Goal: Task Accomplishment & Management: Manage account settings

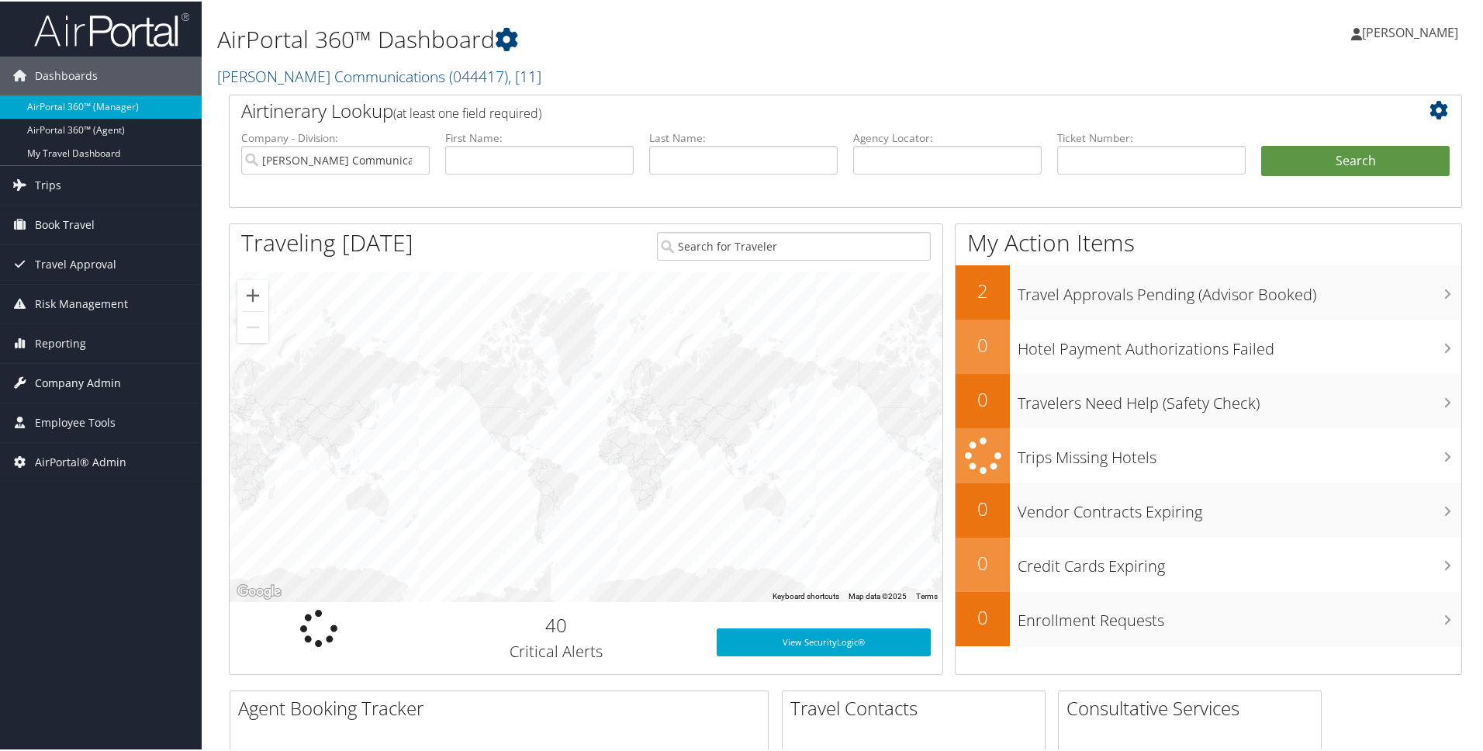
click at [80, 379] on span "Company Admin" at bounding box center [78, 381] width 86 height 39
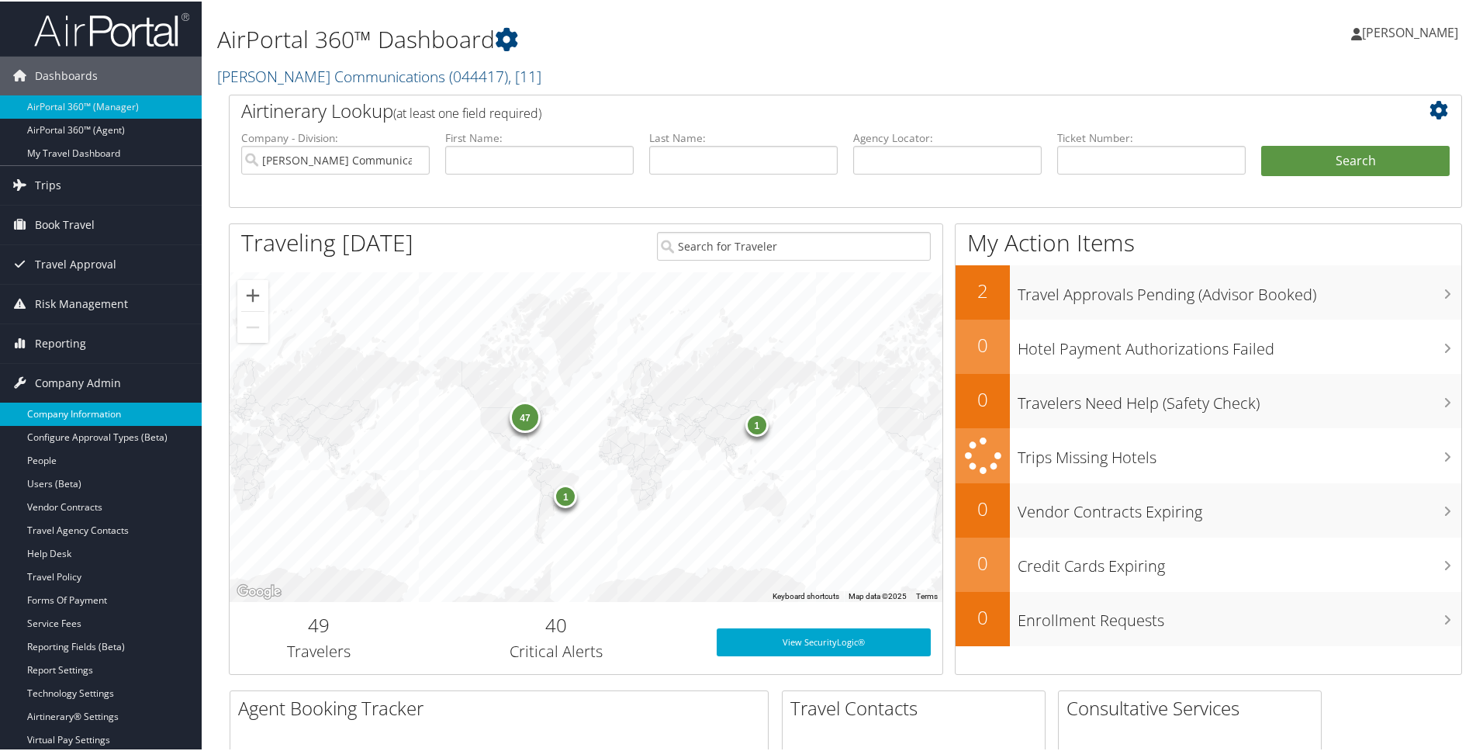
click at [71, 412] on link "Company Information" at bounding box center [101, 412] width 202 height 23
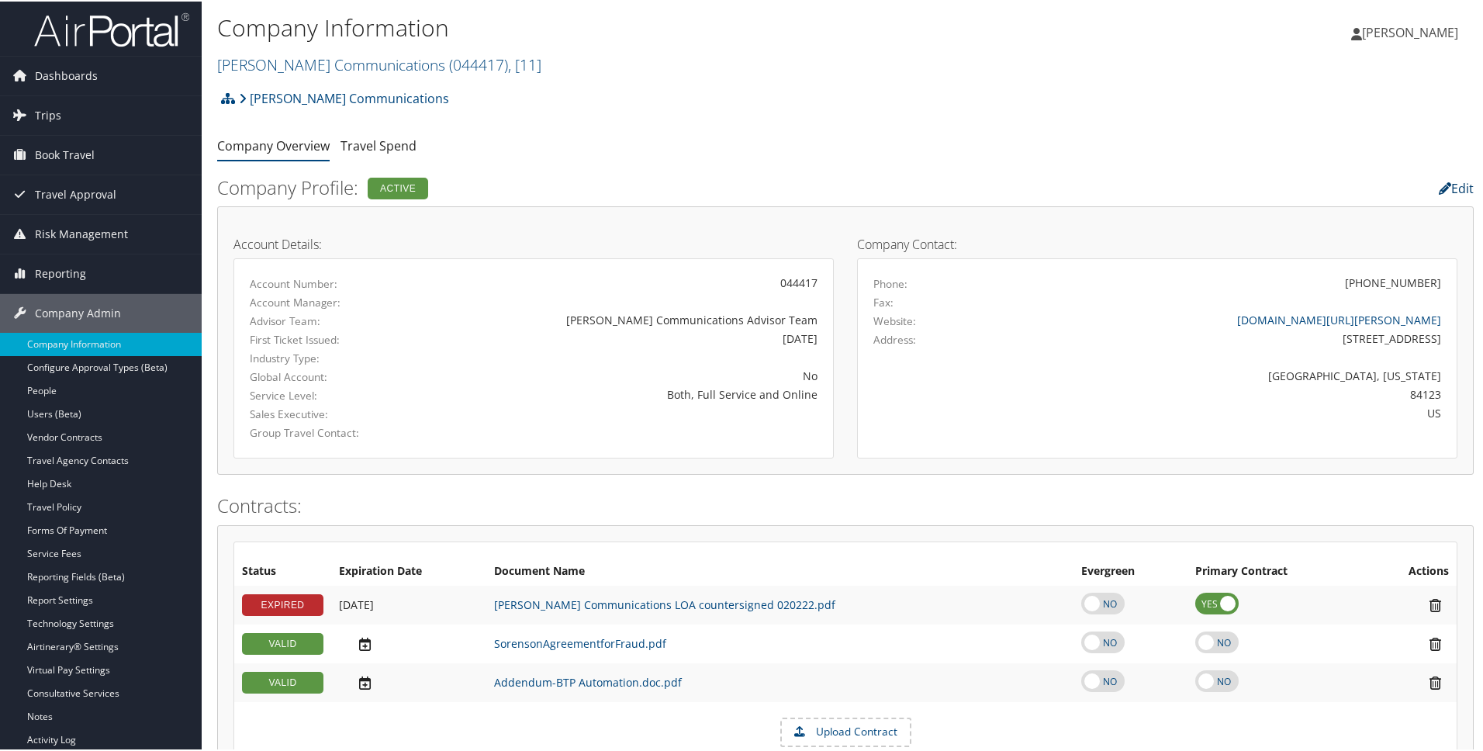
click at [1439, 189] on icon at bounding box center [1445, 187] width 12 height 12
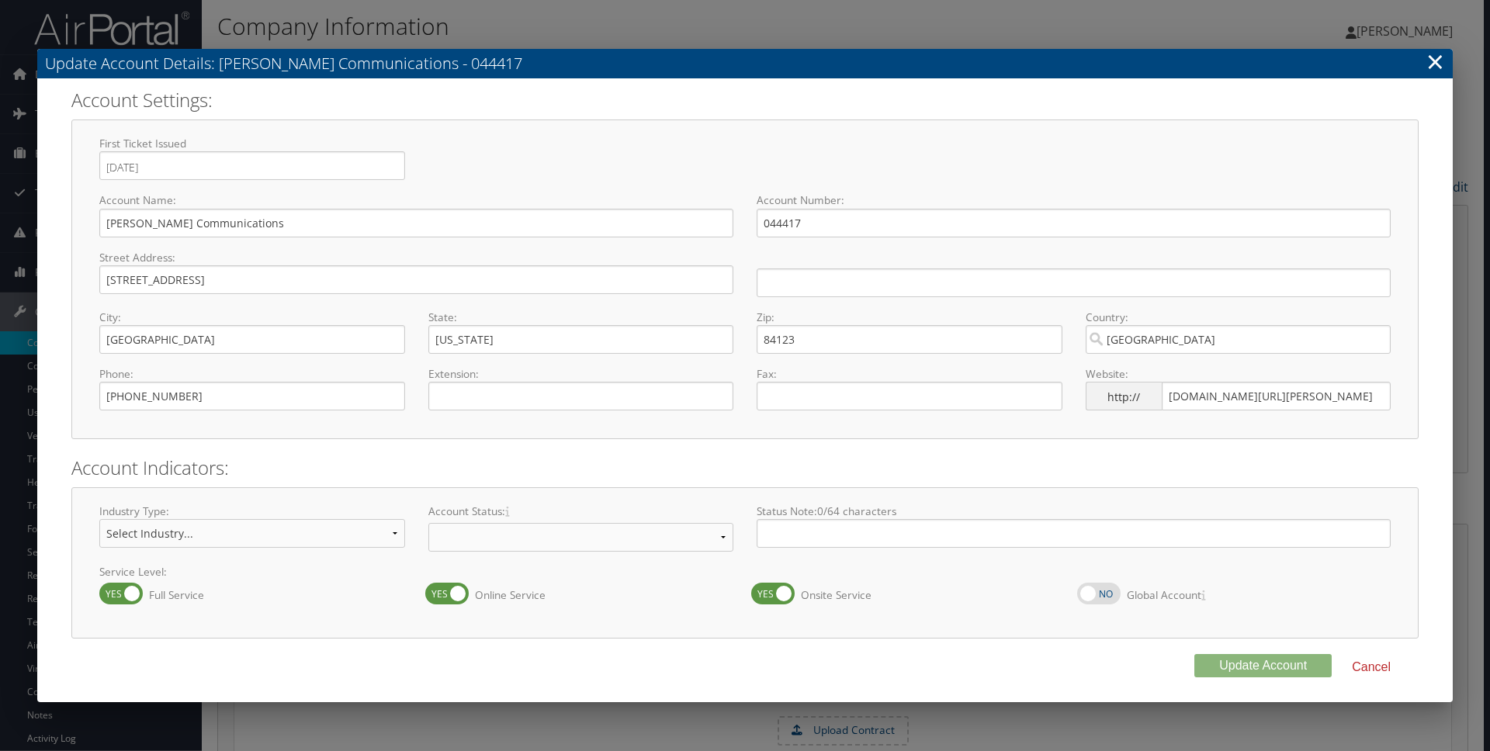
select select "8"
click at [1442, 59] on link "×" at bounding box center [1435, 61] width 18 height 31
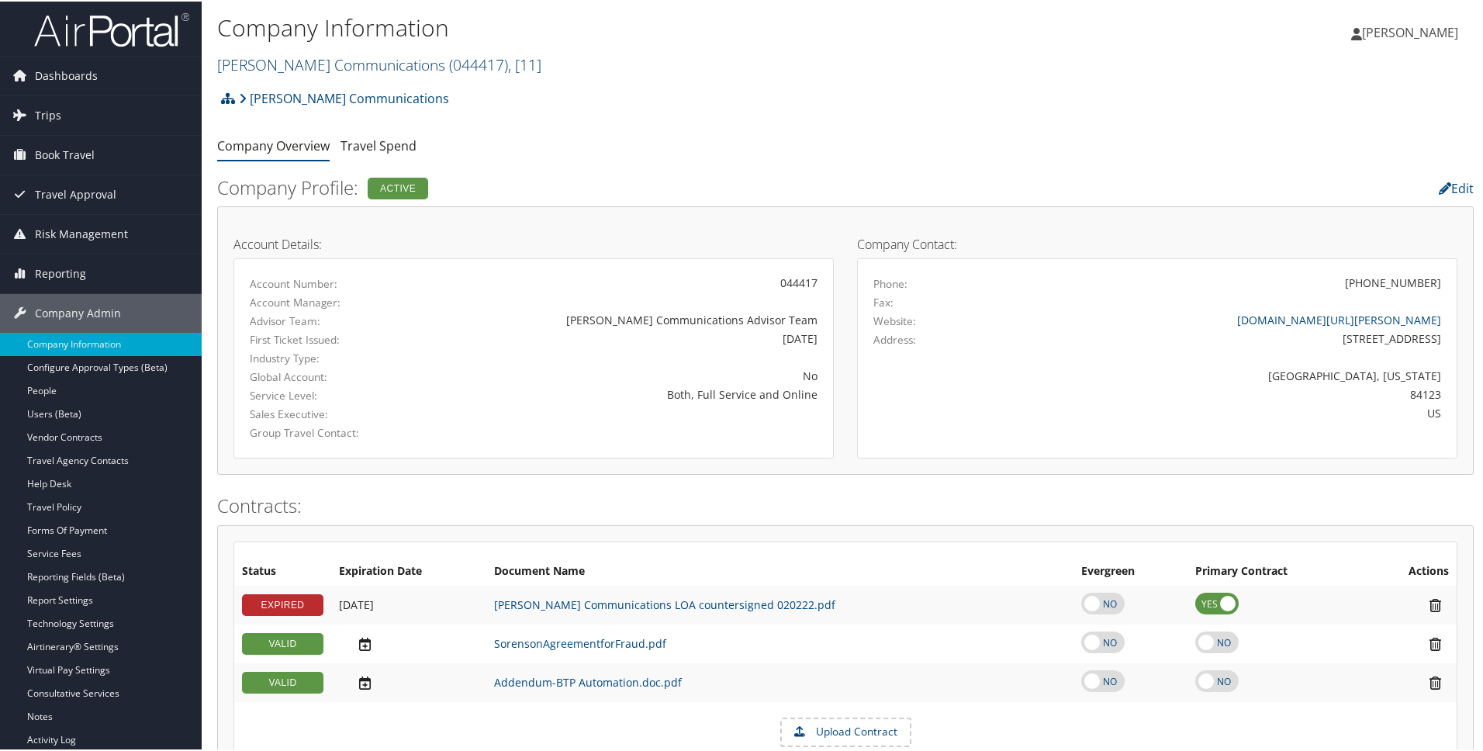
click at [335, 65] on link "Sorenson Communications ( 044417 ) , [ 11 ]" at bounding box center [379, 63] width 324 height 21
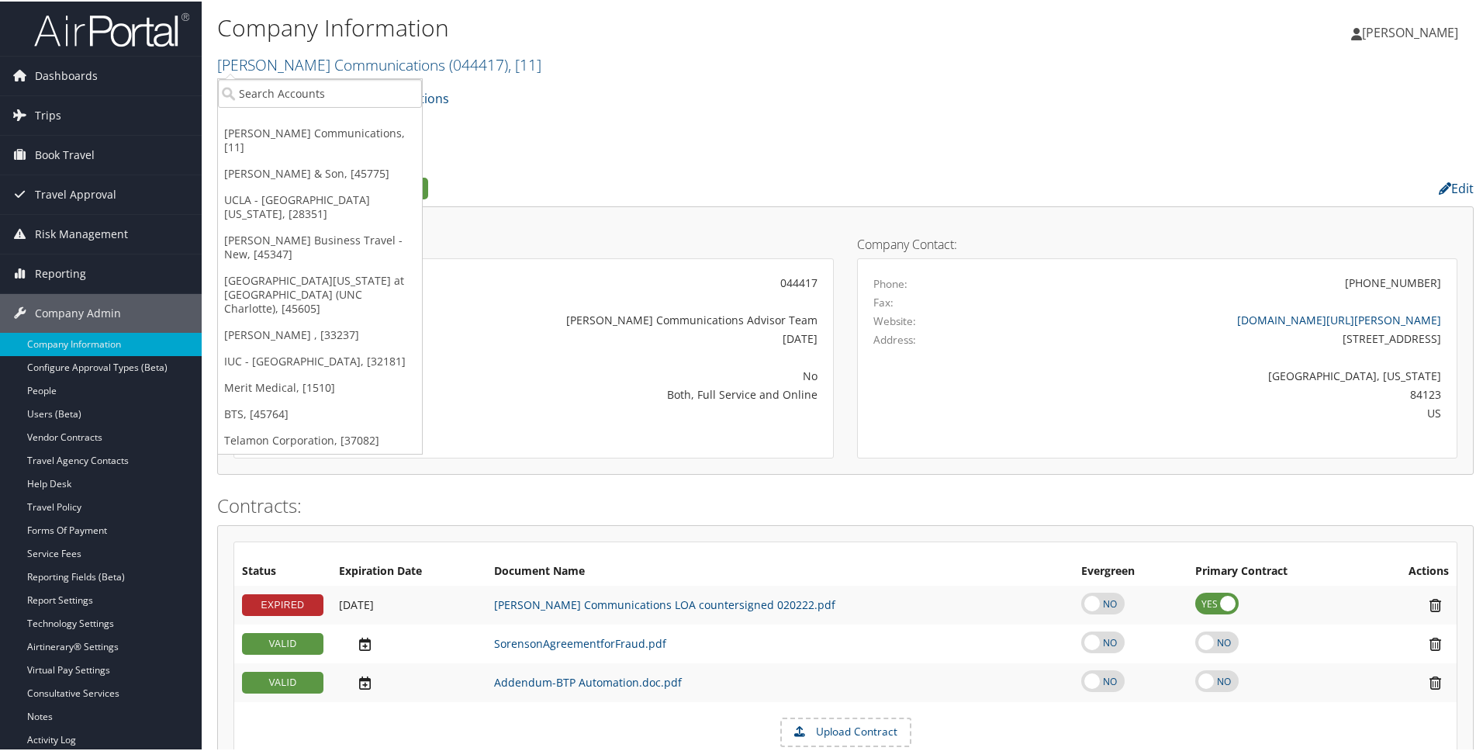
click at [543, 110] on div "Sorenson Communications Account Structure Sorenson Communications (044417) ACTI…" at bounding box center [845, 102] width 1257 height 42
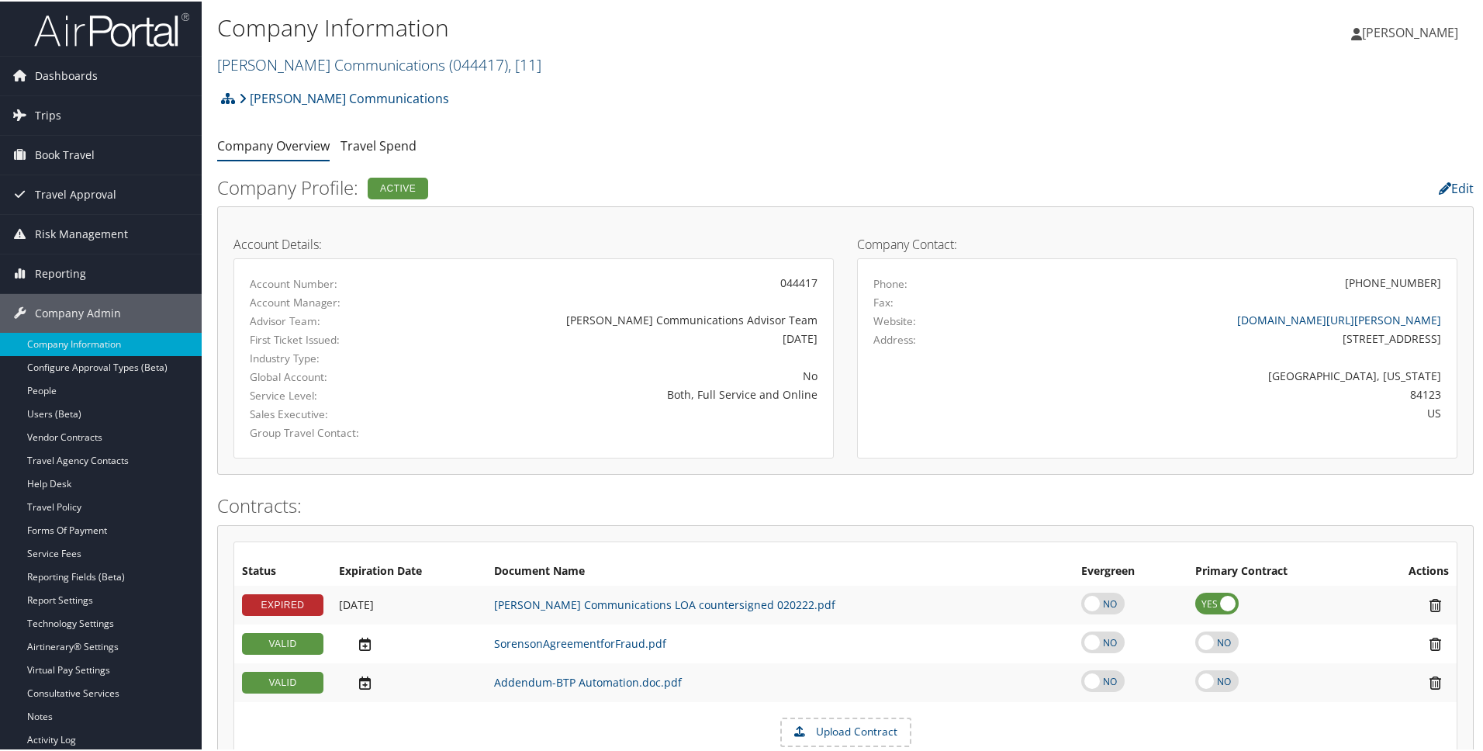
click at [277, 71] on link "Sorenson Communications ( 044417 ) , [ 11 ]" at bounding box center [379, 63] width 324 height 21
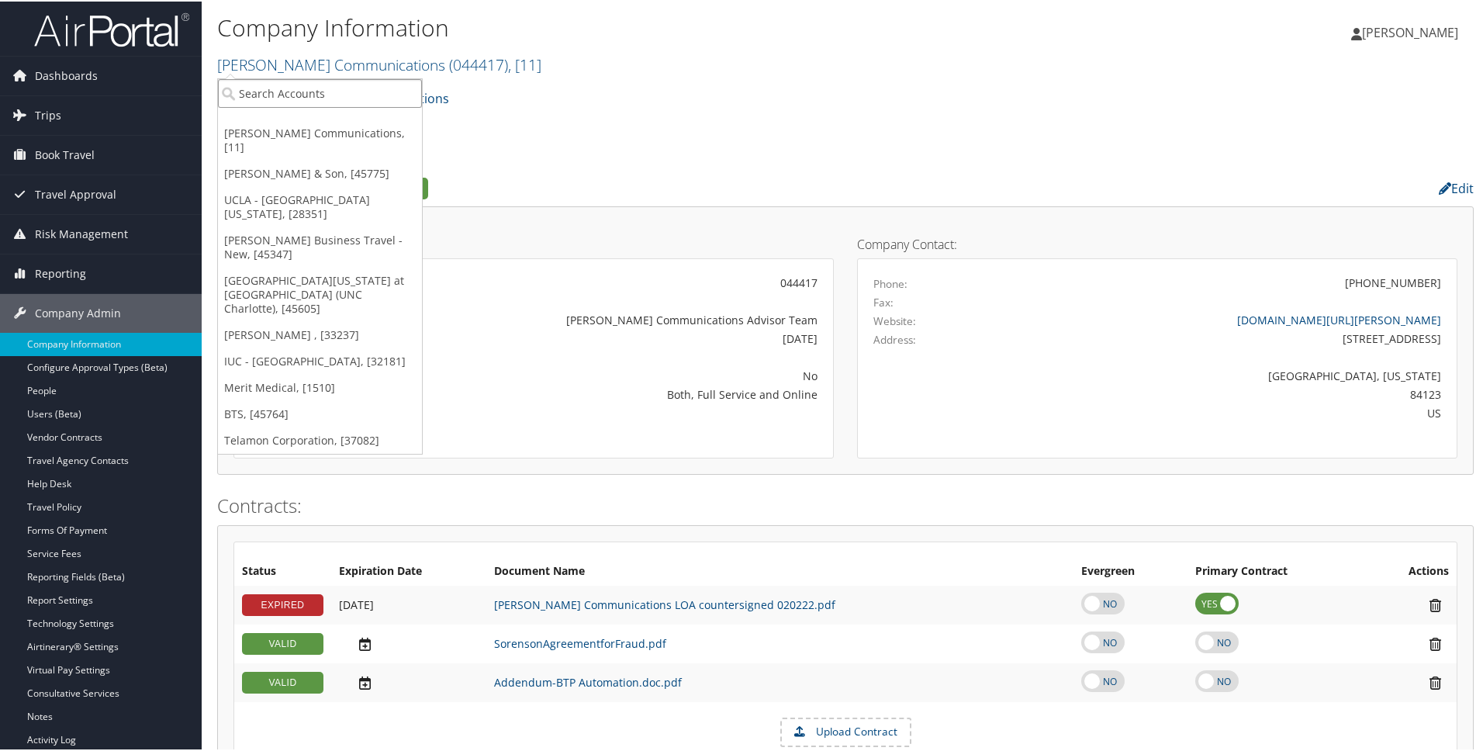
click at [314, 95] on input "search" at bounding box center [320, 92] width 204 height 29
type input "utah valley"
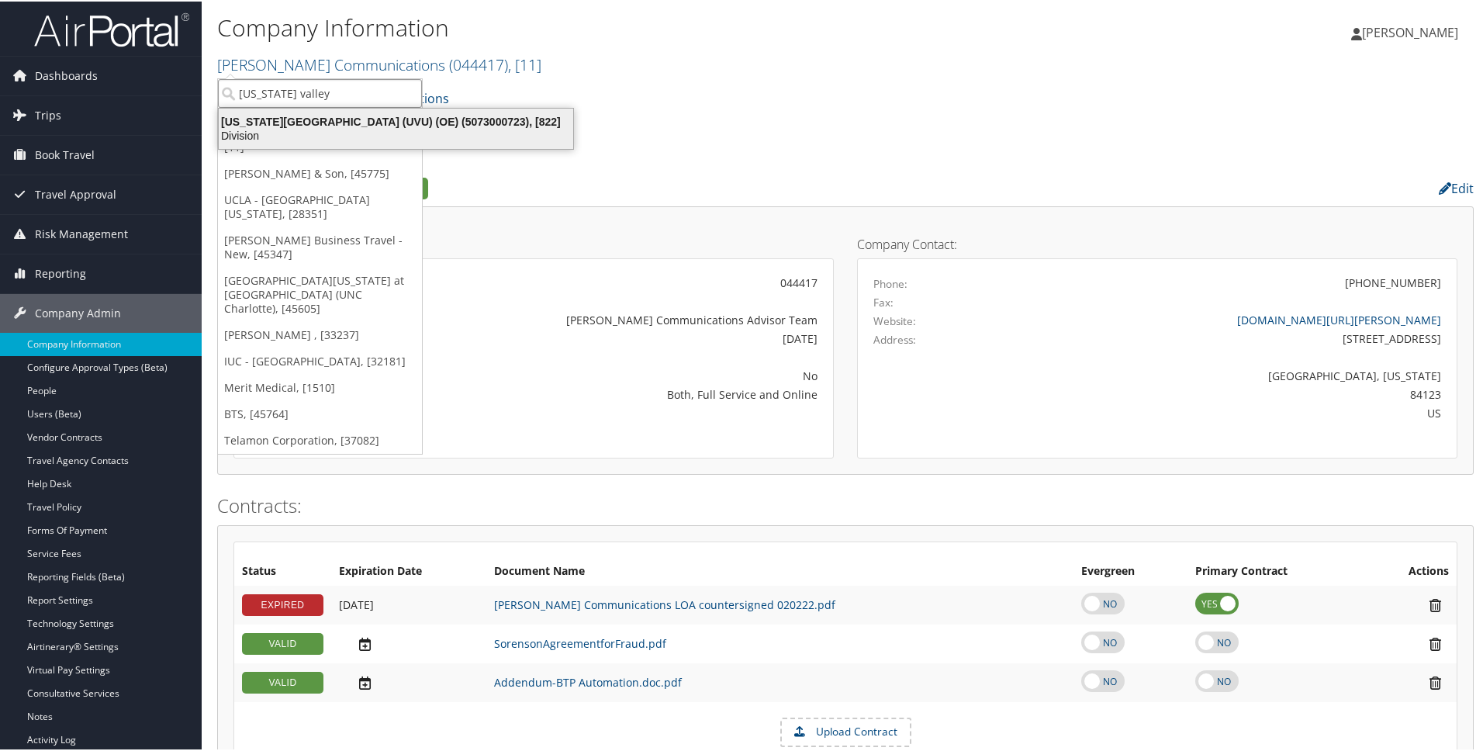
click at [319, 119] on div "Utah Valley University (UVU) (OE) (5073000723), [822]" at bounding box center [395, 120] width 373 height 14
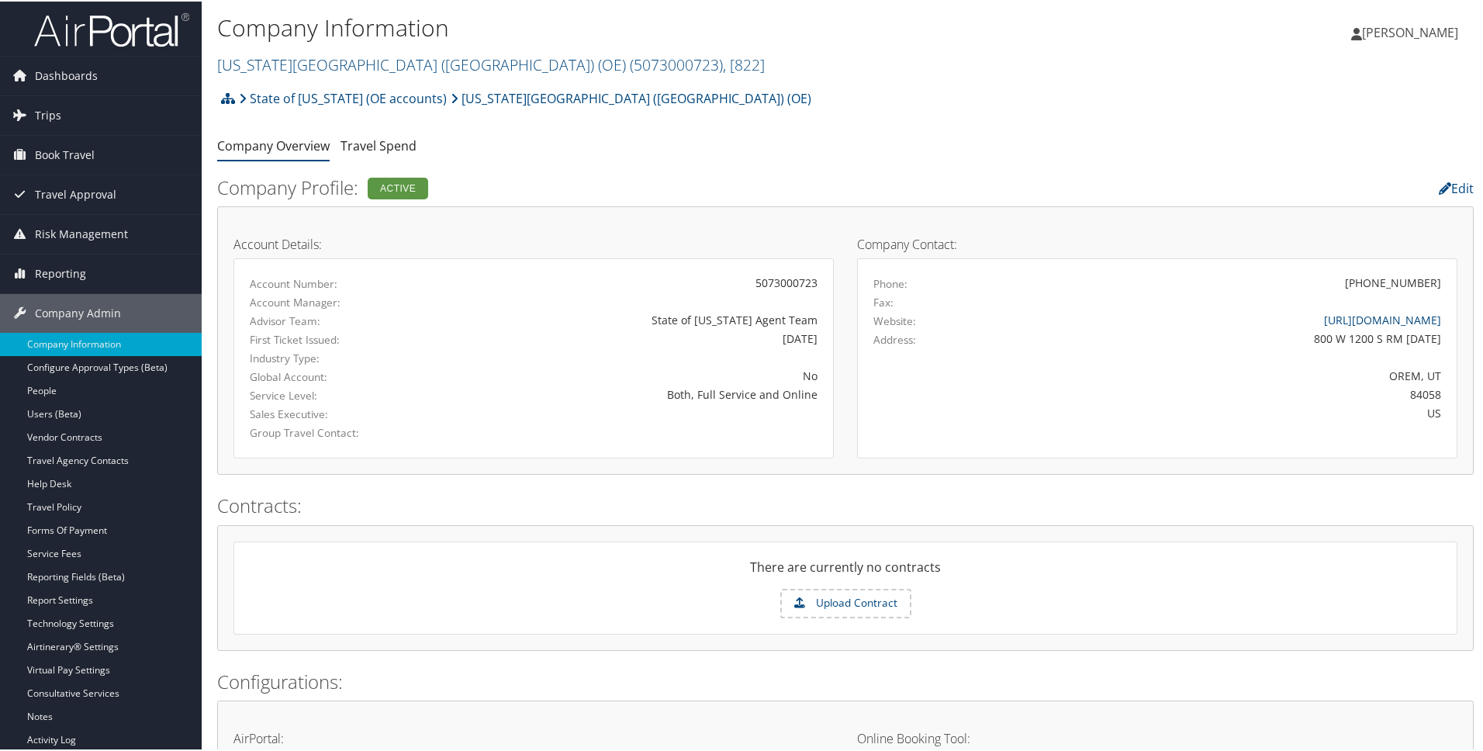
click at [237, 97] on li "State of [US_STATE] (OE accounts)" at bounding box center [341, 96] width 212 height 31
click at [227, 98] on icon at bounding box center [228, 97] width 14 height 12
